Goal: Check status: Check status

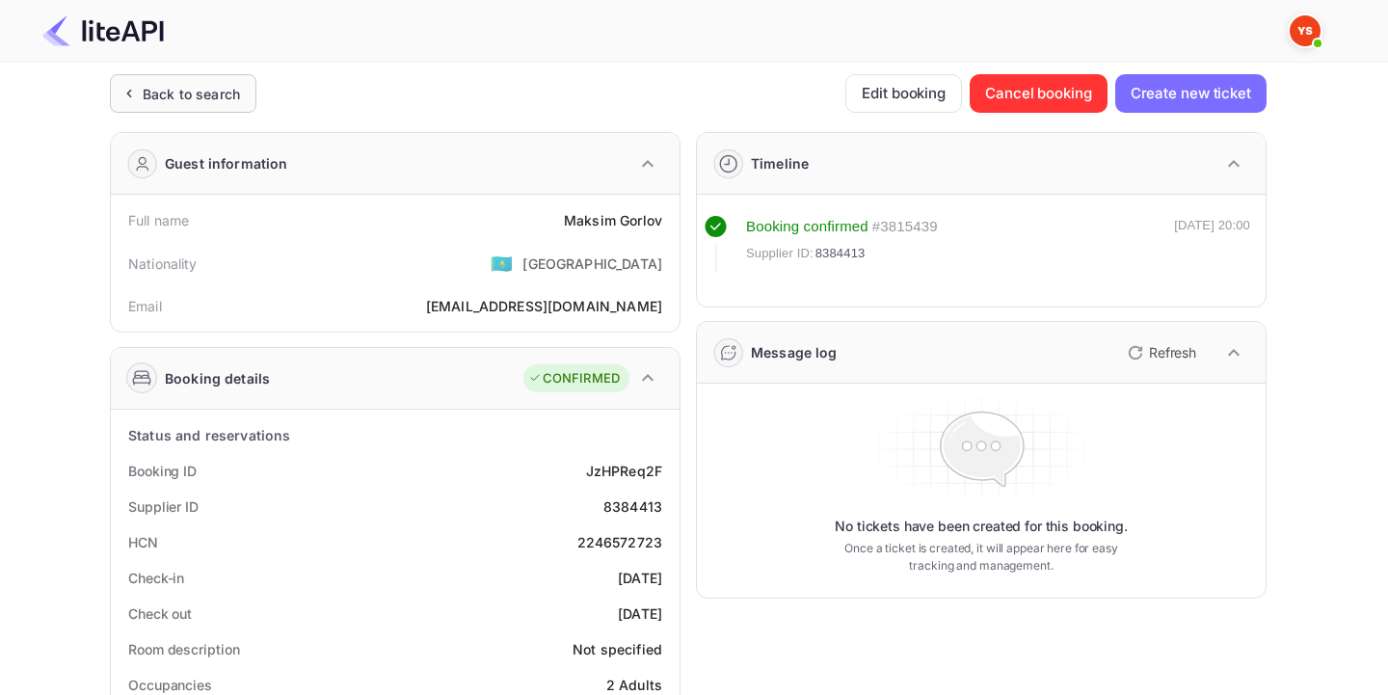
click at [195, 78] on div "Back to search" at bounding box center [183, 93] width 146 height 39
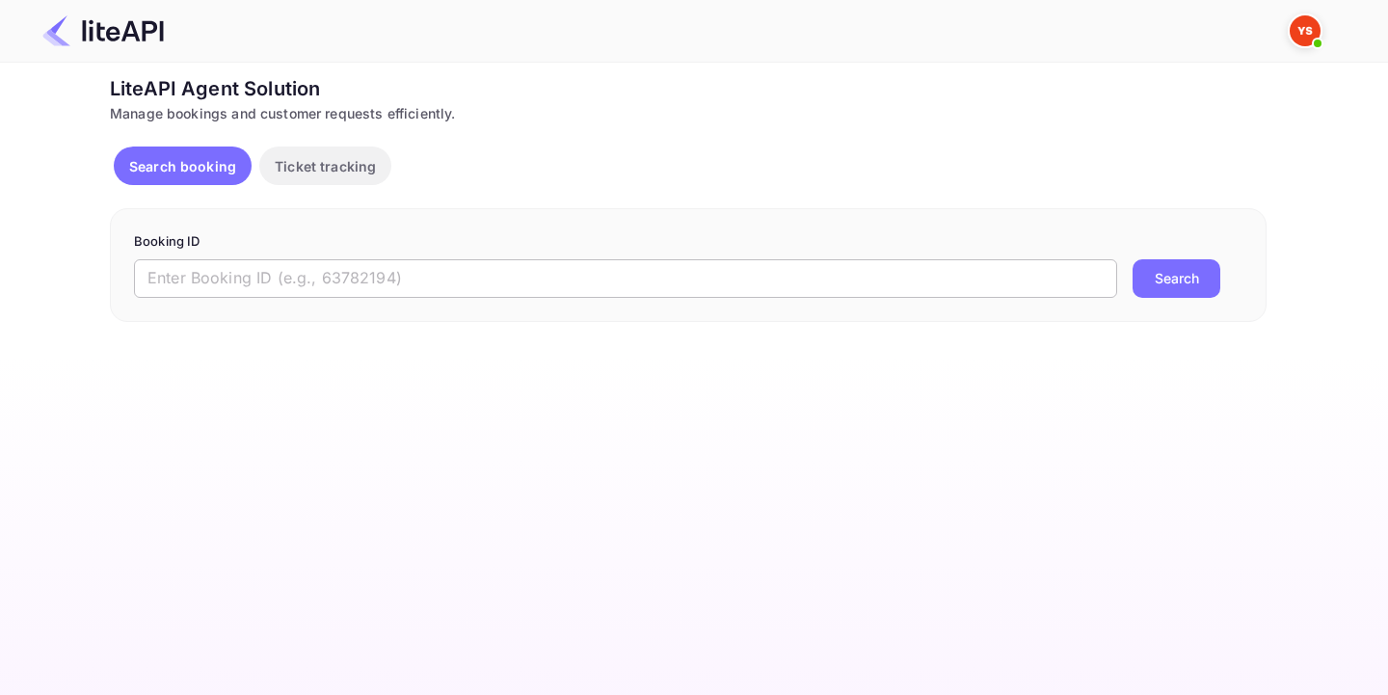
click at [299, 291] on input "text" at bounding box center [625, 278] width 983 height 39
paste input "8442439"
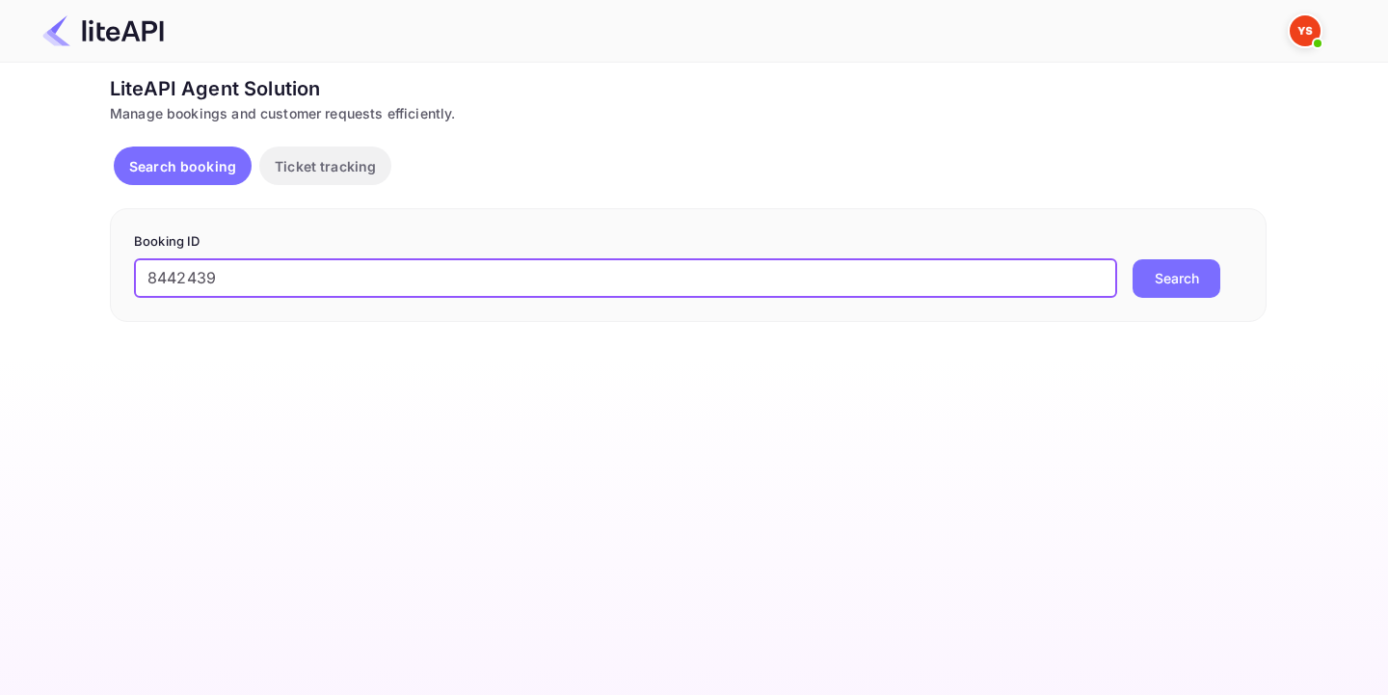
type input "8442439"
click at [1152, 267] on button "Search" at bounding box center [1176, 278] width 88 height 39
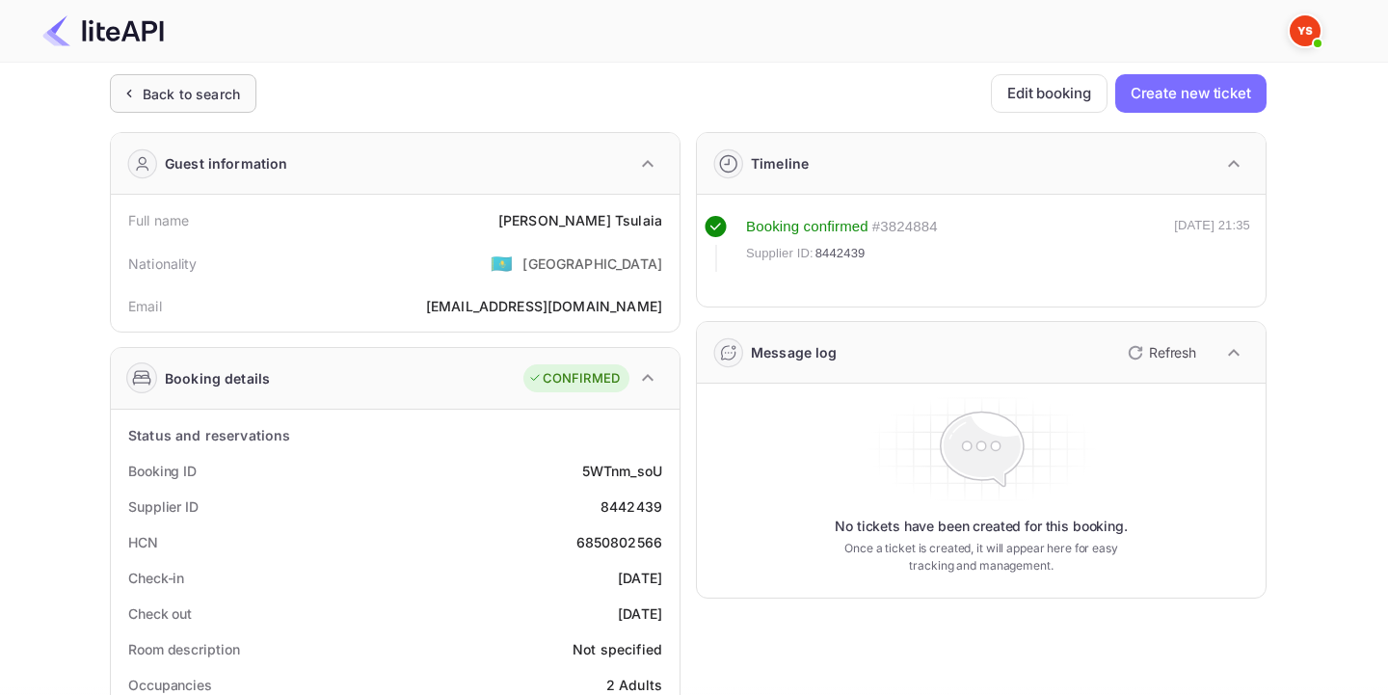
click at [137, 85] on icon at bounding box center [129, 93] width 20 height 19
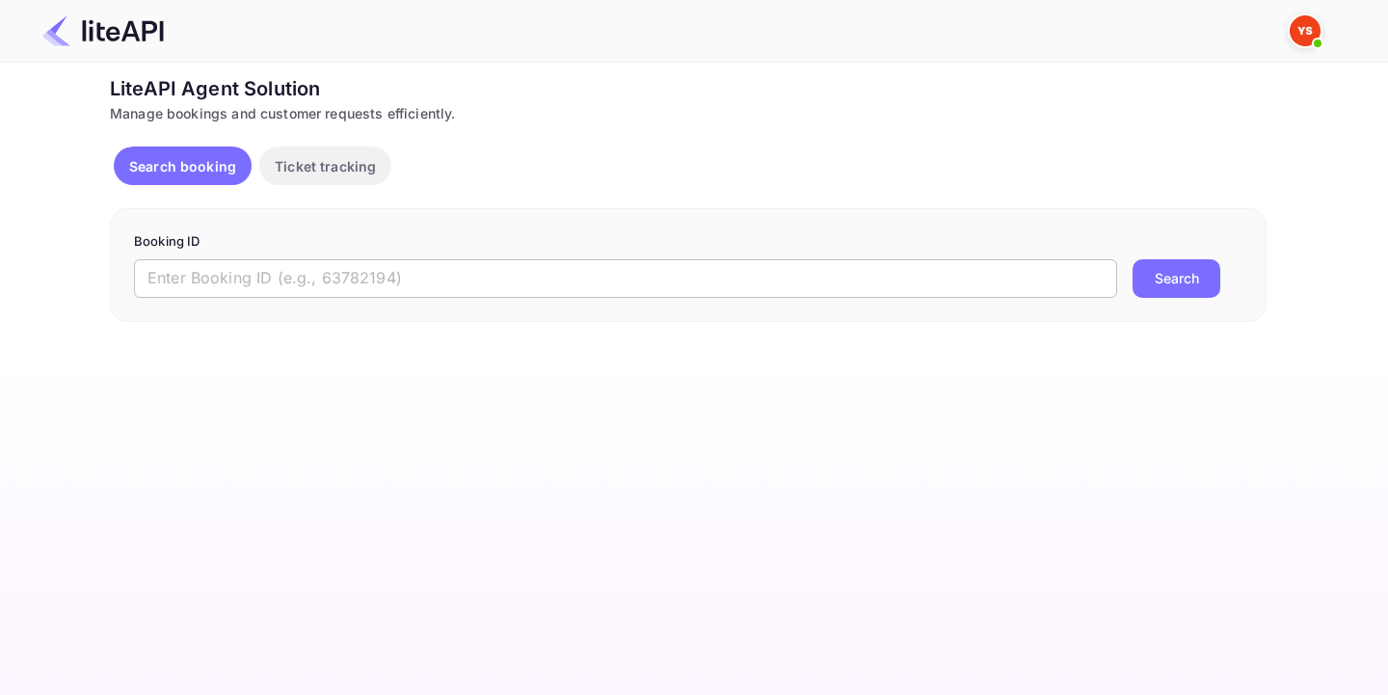
click at [330, 279] on input "text" at bounding box center [625, 278] width 983 height 39
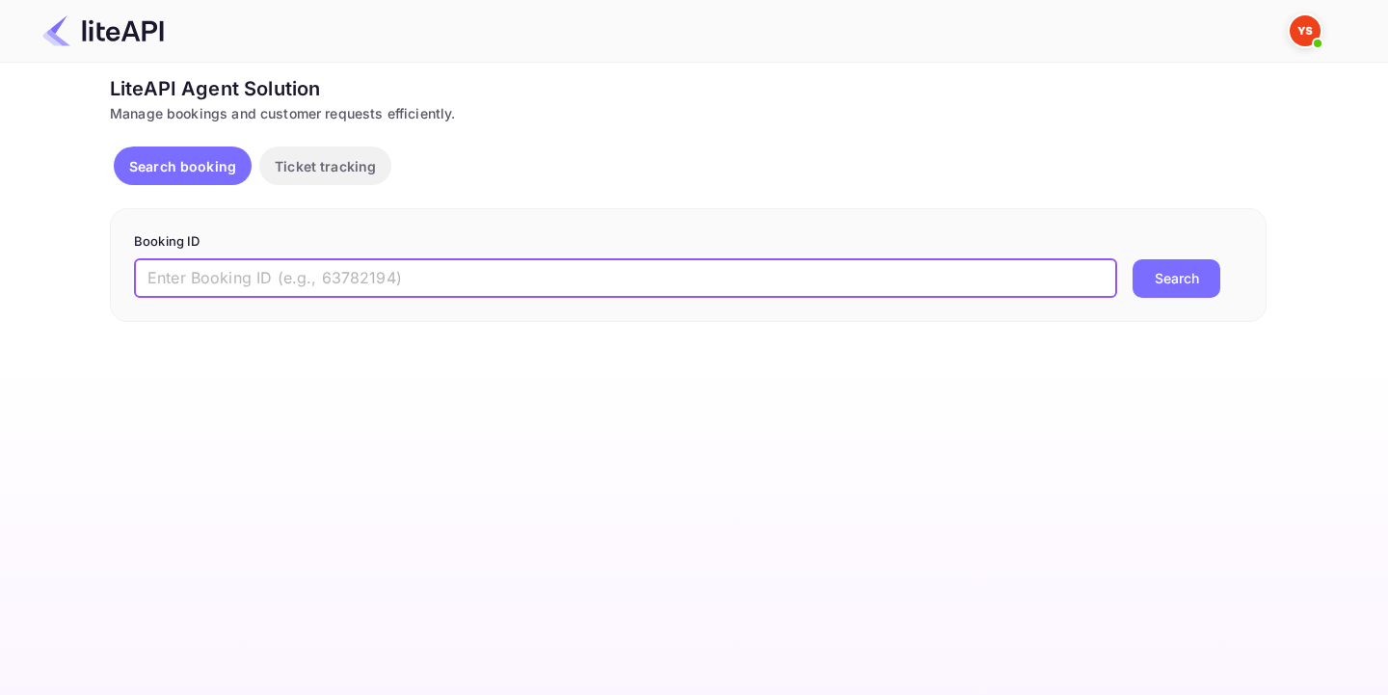
paste input "8882437"
type input "8882437"
click at [1184, 301] on div "Booking ID 8882437 ​ Search" at bounding box center [688, 265] width 1156 height 114
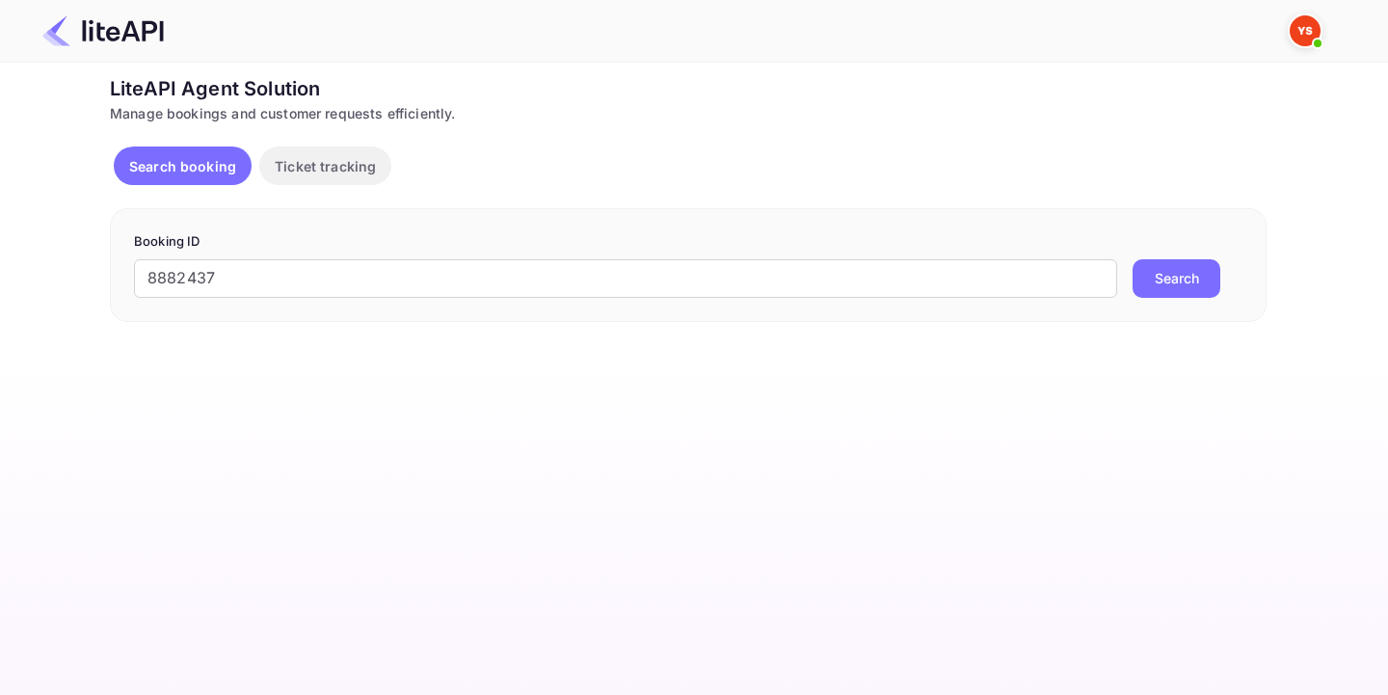
click at [1182, 298] on div "Booking ID 8882437 ​ Search" at bounding box center [688, 265] width 1156 height 114
click at [1184, 284] on button "Search" at bounding box center [1176, 278] width 88 height 39
